Goal: Transaction & Acquisition: Purchase product/service

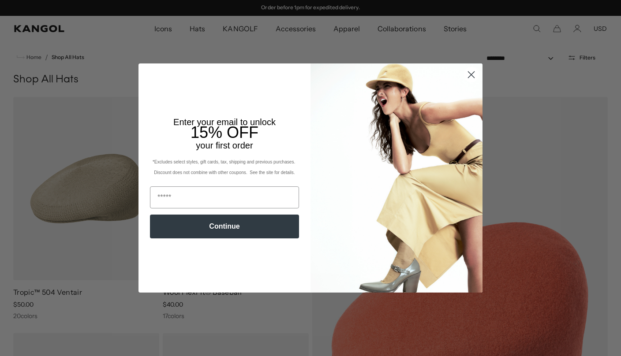
click at [476, 79] on circle "Close dialog" at bounding box center [471, 74] width 15 height 15
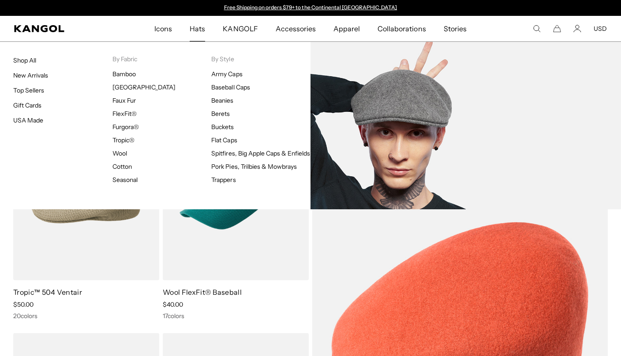
click at [120, 153] on link "Wool" at bounding box center [119, 153] width 15 height 8
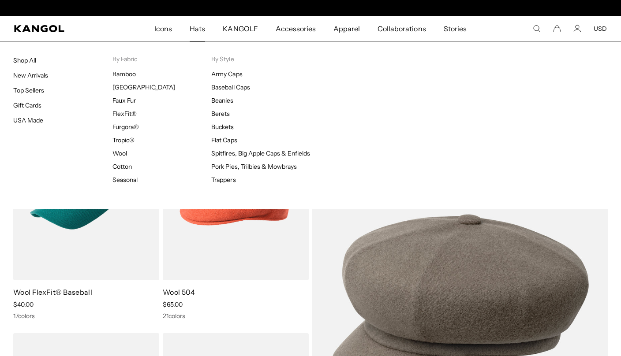
scroll to position [0, 182]
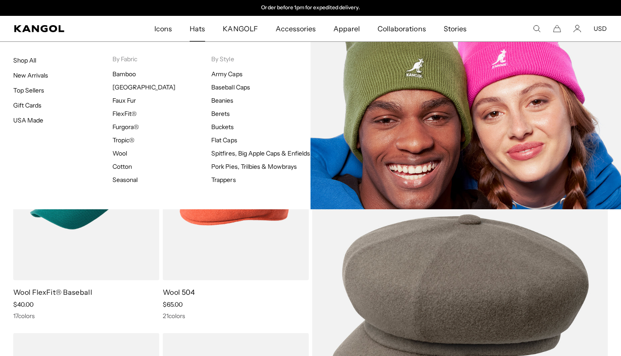
click at [232, 102] on link "Beanies" at bounding box center [222, 101] width 22 height 8
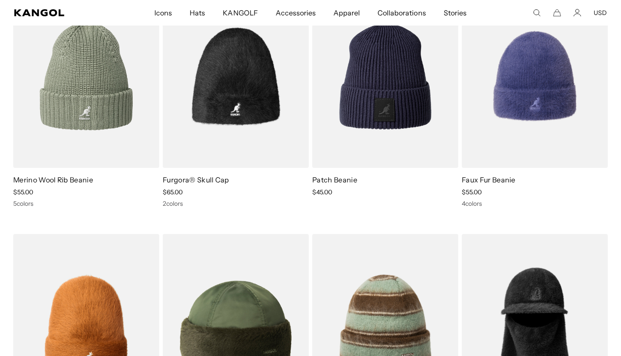
scroll to position [612, 0]
click at [0, 0] on img at bounding box center [0, 0] width 0 height 0
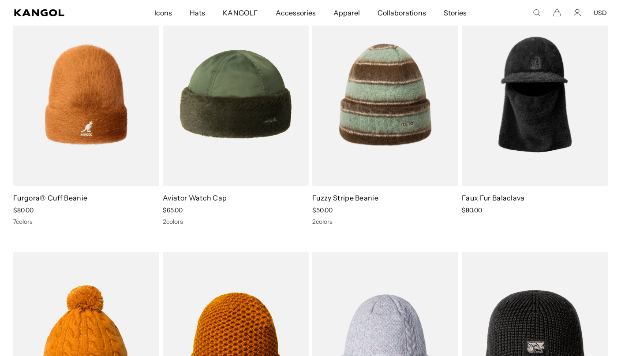
scroll to position [0, 182]
click at [0, 0] on img at bounding box center [0, 0] width 0 height 0
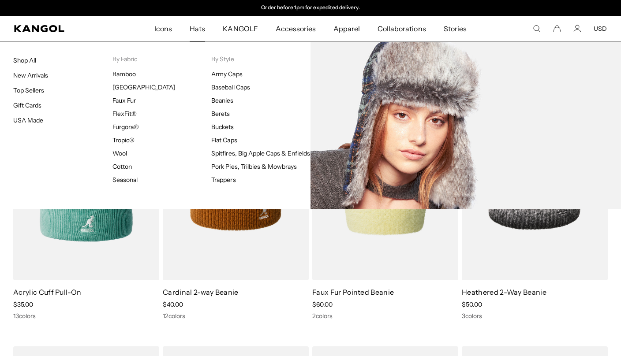
click at [229, 184] on link "Trappers" at bounding box center [223, 180] width 24 height 8
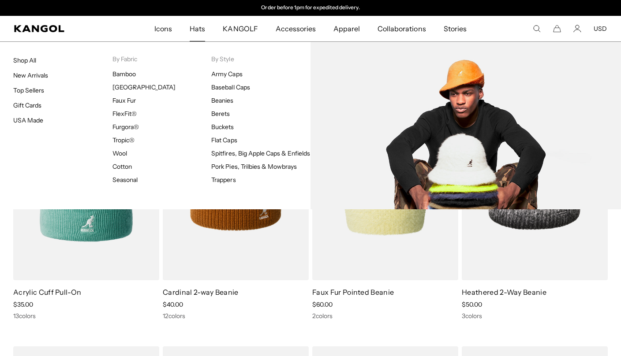
click at [234, 128] on link "Buckets" at bounding box center [222, 127] width 22 height 8
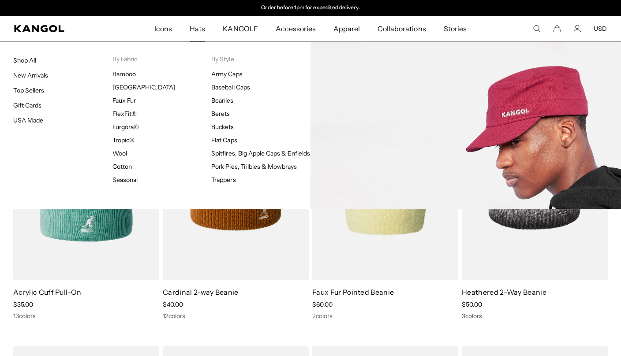
click at [234, 71] on link "Army Caps" at bounding box center [226, 74] width 31 height 8
click at [239, 74] on link "Army Caps" at bounding box center [226, 74] width 31 height 8
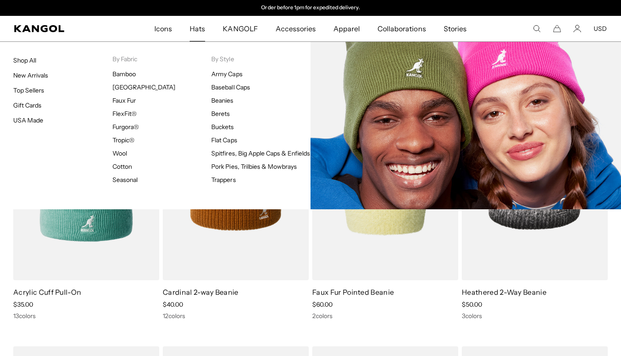
click at [230, 102] on link "Beanies" at bounding box center [222, 101] width 22 height 8
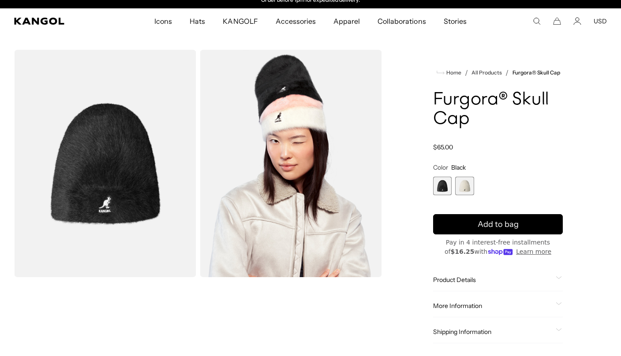
scroll to position [8, 0]
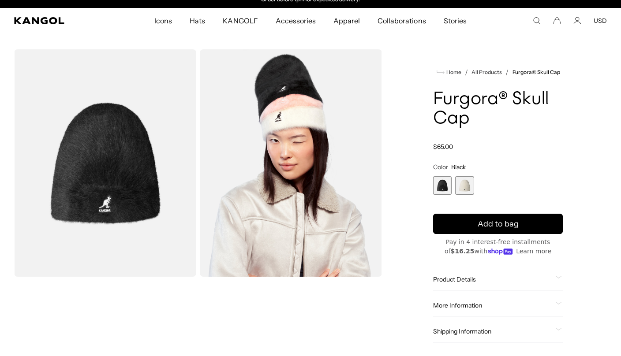
click at [79, 135] on img "Gallery Viewer" at bounding box center [105, 163] width 182 height 228
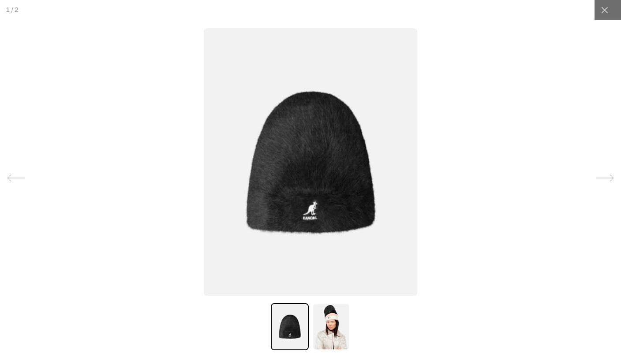
scroll to position [0, 0]
click at [605, 13] on icon at bounding box center [604, 10] width 9 height 9
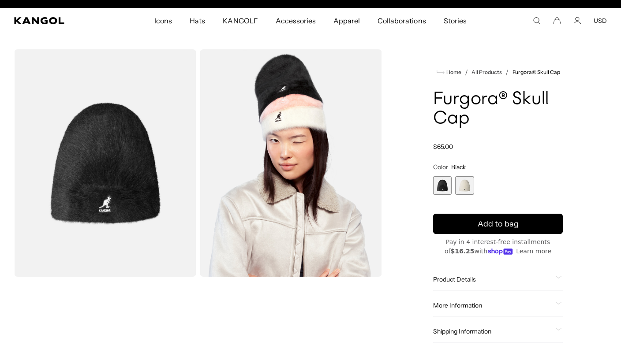
scroll to position [0, 182]
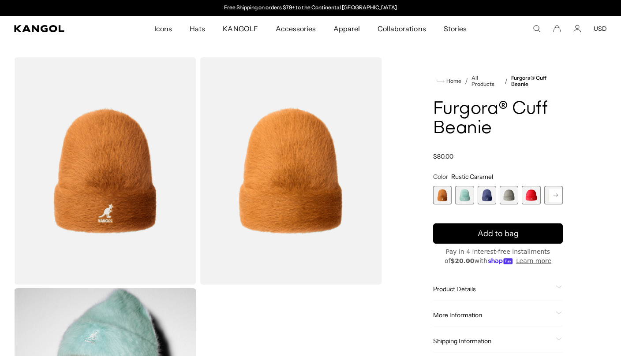
click at [553, 197] on rect at bounding box center [555, 195] width 13 height 13
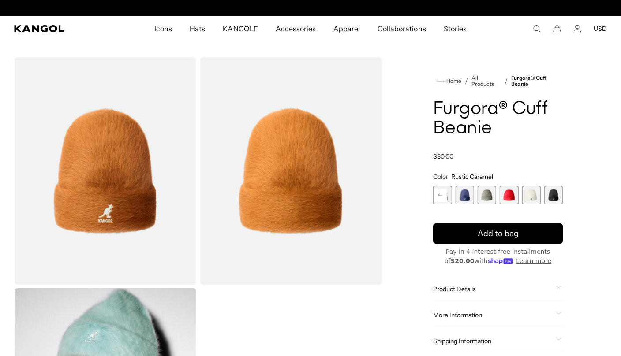
scroll to position [0, 182]
click at [553, 192] on span "7 of 7" at bounding box center [553, 195] width 19 height 19
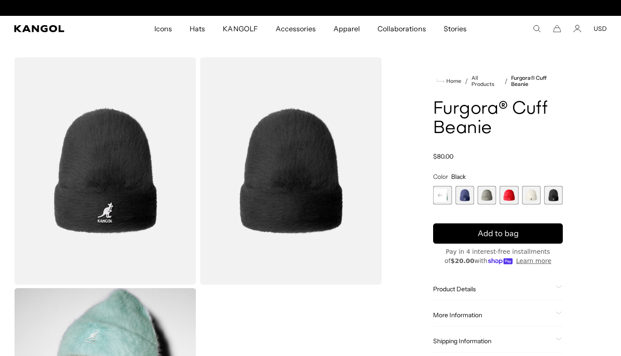
click at [487, 197] on span "4 of 7" at bounding box center [487, 195] width 19 height 19
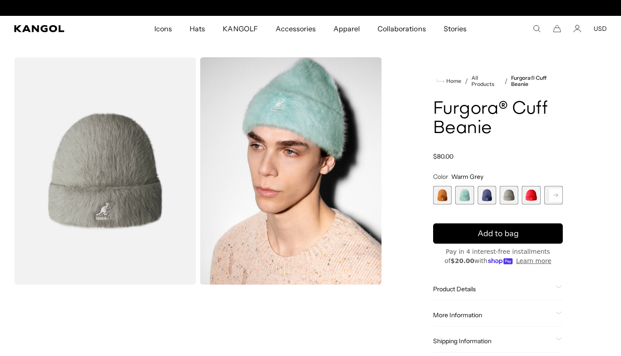
scroll to position [0, 182]
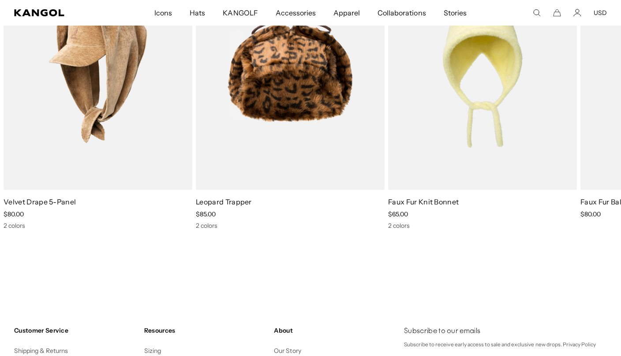
scroll to position [697, 0]
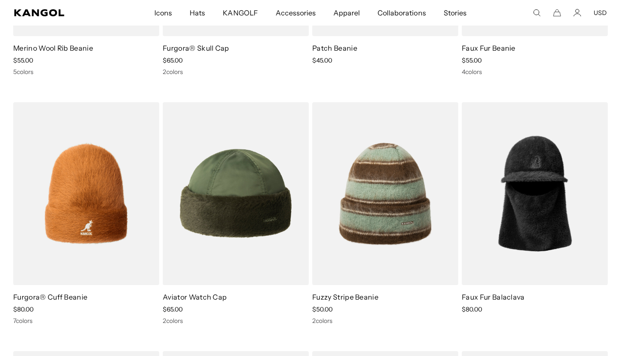
scroll to position [750, 0]
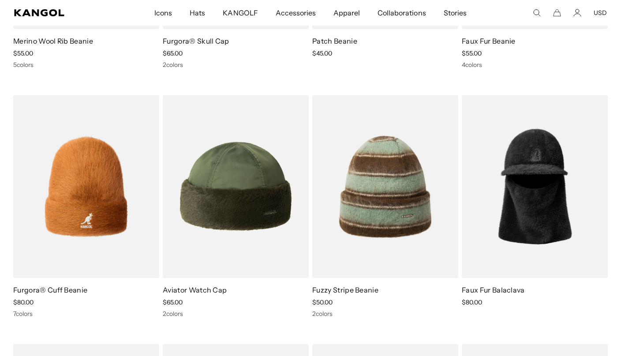
click at [0, 0] on img at bounding box center [0, 0] width 0 height 0
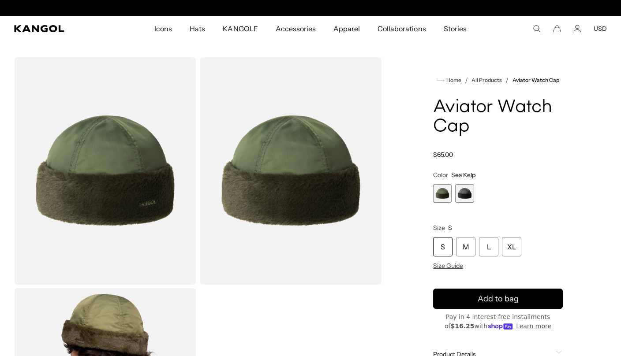
scroll to position [0, 182]
